Goal: Information Seeking & Learning: Learn about a topic

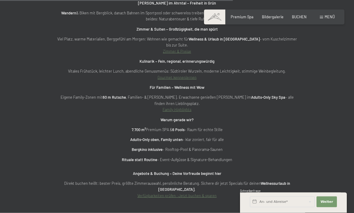
scroll to position [1643, 0]
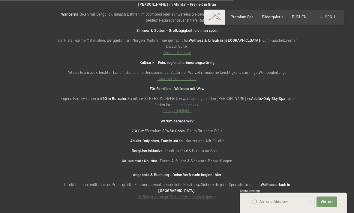
click at [323, 17] on span at bounding box center [321, 17] width 3 height 3
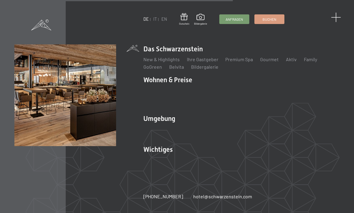
click at [338, 15] on span at bounding box center [336, 18] width 10 height 10
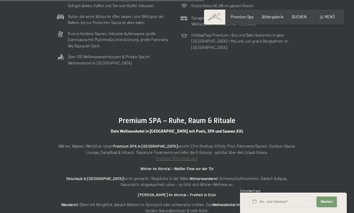
scroll to position [1452, 0]
click at [239, 19] on div "Premium Spa" at bounding box center [242, 16] width 23 height 5
click at [239, 16] on span "Premium Spa" at bounding box center [242, 16] width 23 height 5
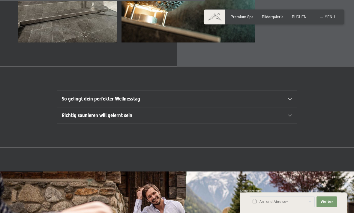
scroll to position [1733, 0]
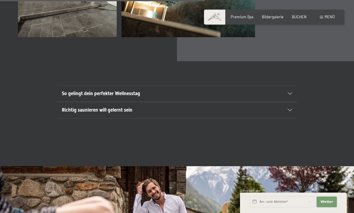
click at [292, 102] on div "So gelingt dein perfekter Wellnesstag" at bounding box center [177, 94] width 231 height 16
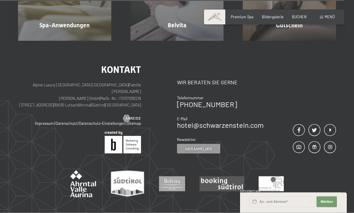
scroll to position [3124, 0]
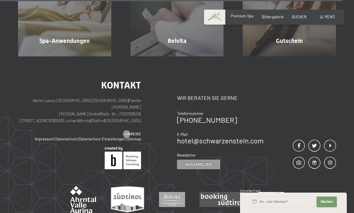
click at [244, 17] on span "Premium Spa" at bounding box center [242, 16] width 23 height 5
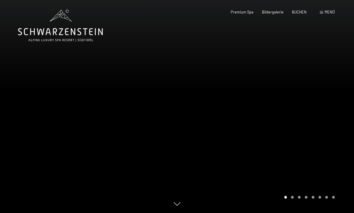
click at [323, 14] on div "Menü" at bounding box center [327, 12] width 15 height 5
